Goal: Answer question/provide support

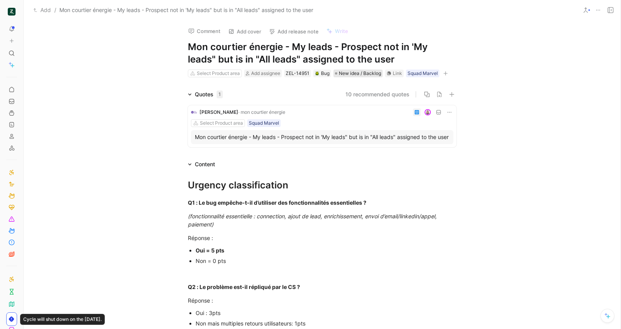
click at [365, 72] on span "New idea / Backlog" at bounding box center [360, 73] width 42 height 8
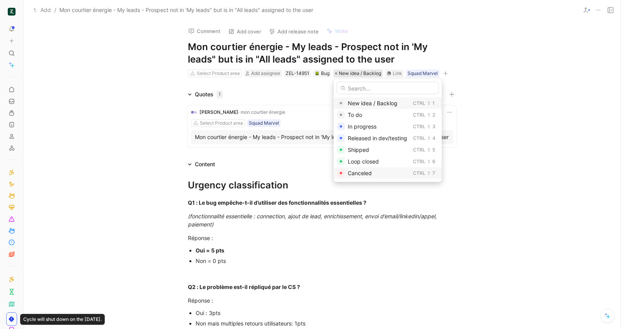
click at [371, 172] on span "Canceled" at bounding box center [360, 173] width 24 height 7
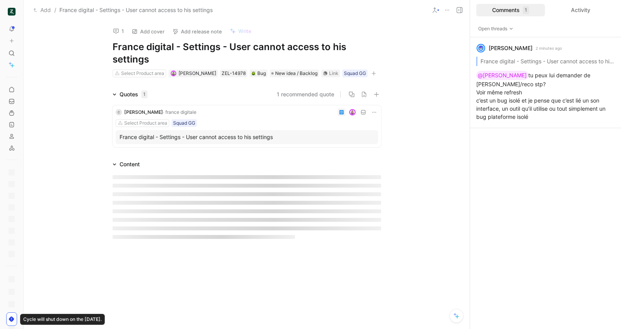
click at [291, 77] on div "Select Product area [PERSON_NAME] ZEL-14978 Bug New idea / Backlog Link Squad GG" at bounding box center [247, 73] width 270 height 9
click at [288, 72] on span "New idea / Backlog" at bounding box center [296, 73] width 42 height 8
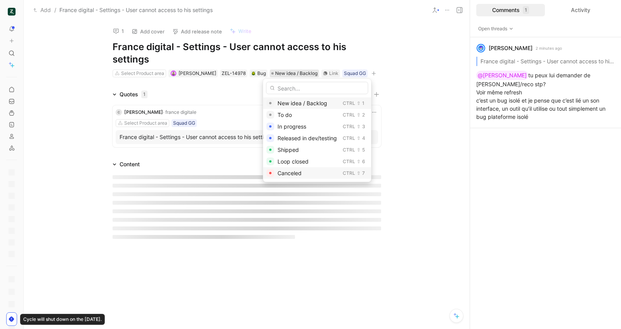
click at [307, 171] on div "Canceled" at bounding box center [308, 172] width 62 height 9
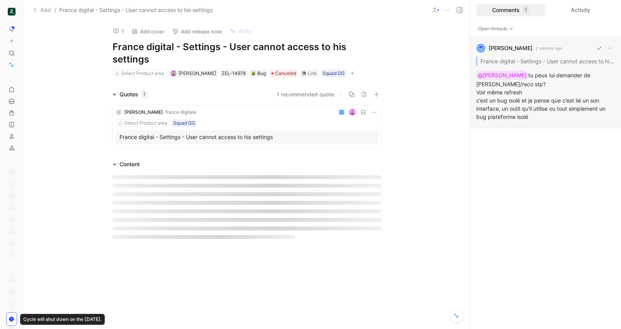
click at [536, 50] on p "2 minutes ago" at bounding box center [549, 48] width 26 height 7
click at [532, 95] on div "[PERSON_NAME] 2 minutes ago France digital - Settings - User cannot access to h…" at bounding box center [545, 82] width 151 height 91
click at [513, 78] on div "[PERSON_NAME] 2 minutes ago France digital - Settings - User cannot access to h…" at bounding box center [545, 82] width 151 height 91
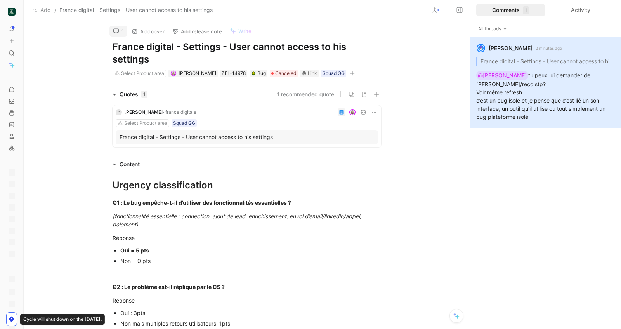
scroll to position [5, 0]
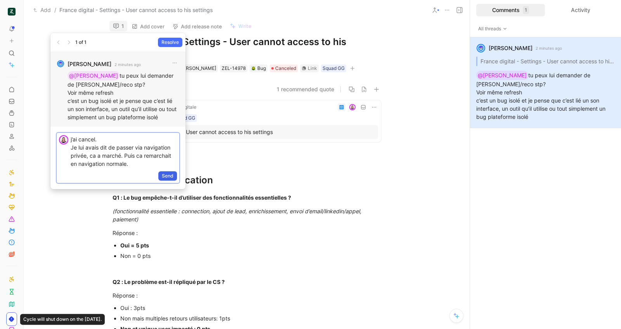
click at [171, 177] on span "Send" at bounding box center [168, 176] width 12 height 8
